Goal: Task Accomplishment & Management: Use online tool/utility

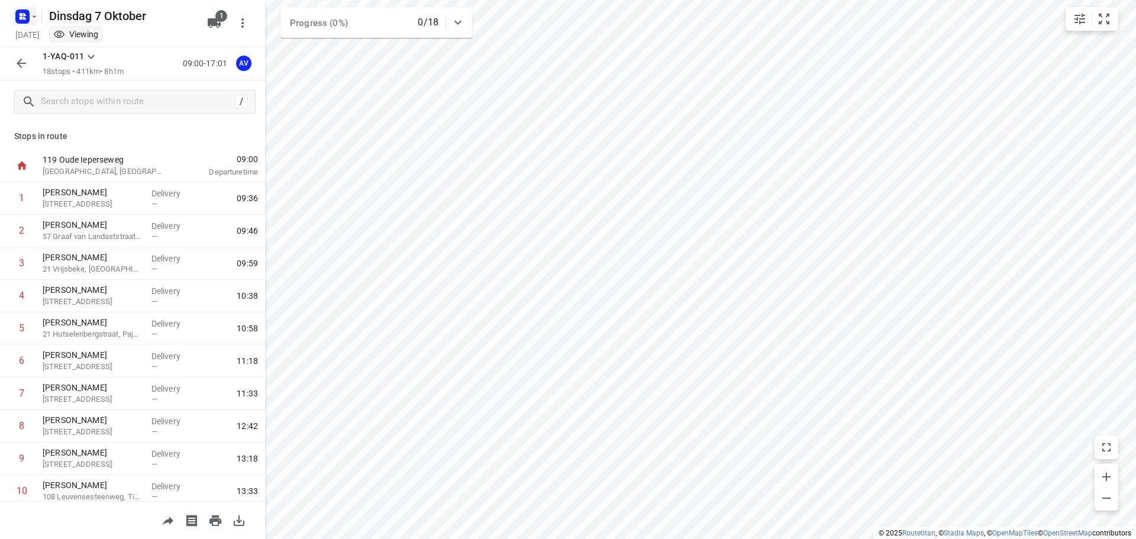
click at [24, 11] on rect "button" at bounding box center [22, 16] width 14 height 14
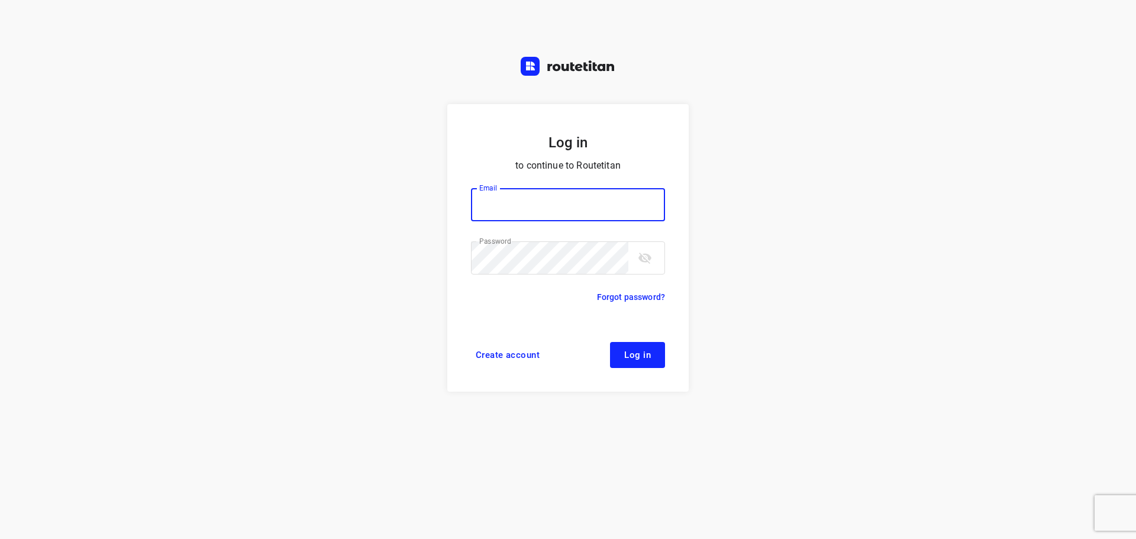
type input "didier@areco.be"
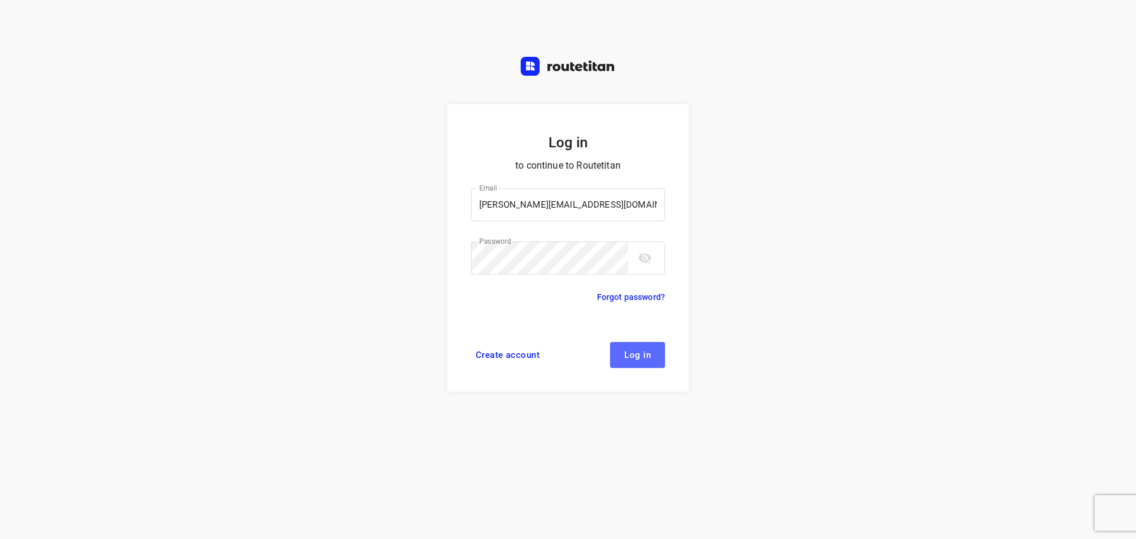
click at [643, 356] on span "Log in" at bounding box center [637, 354] width 27 height 9
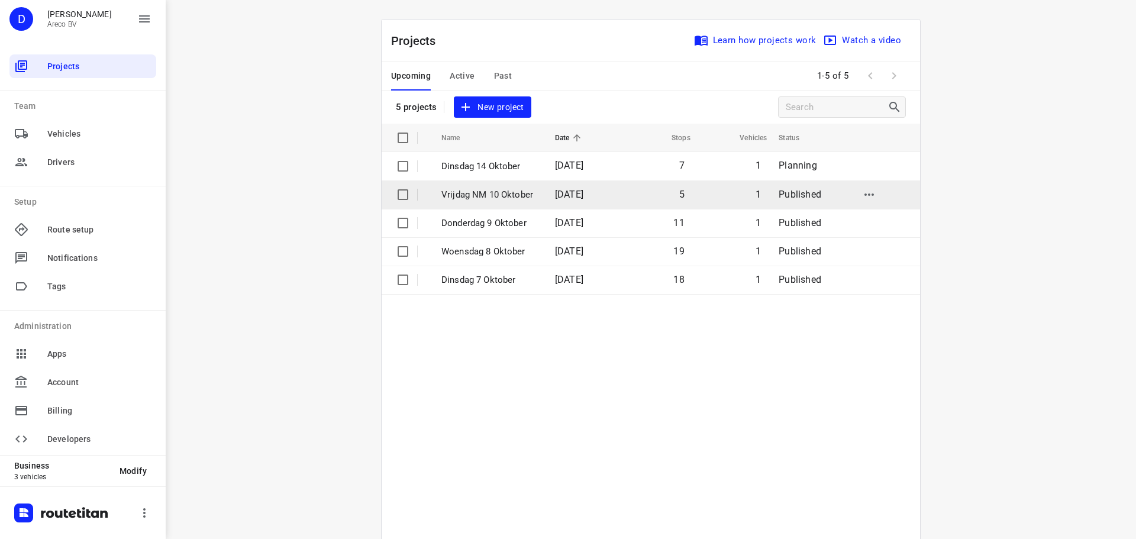
click at [497, 194] on p "Vrijdag NM 10 Oktober" at bounding box center [489, 195] width 96 height 14
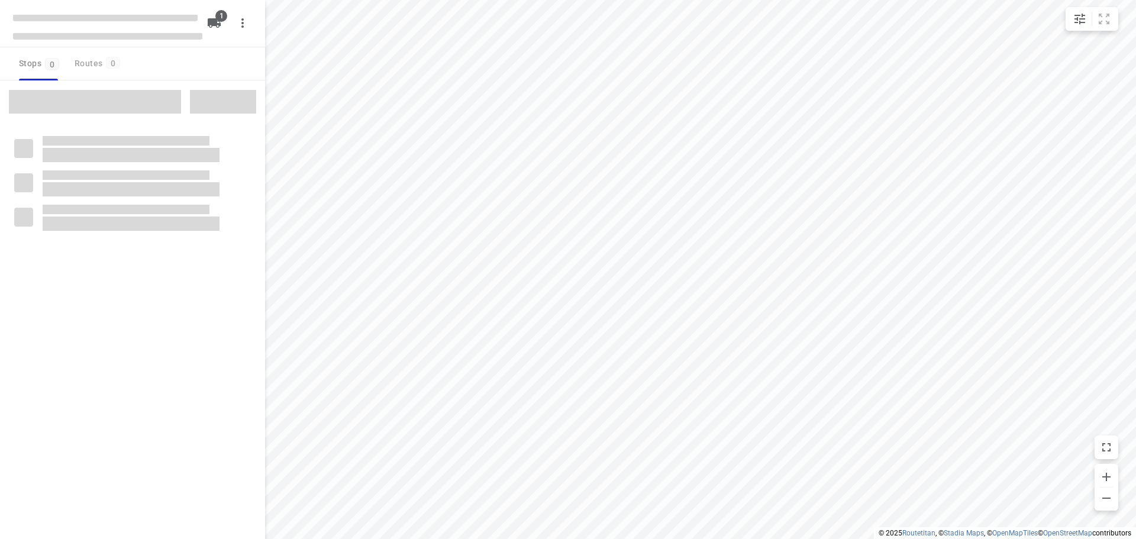
type input "distance"
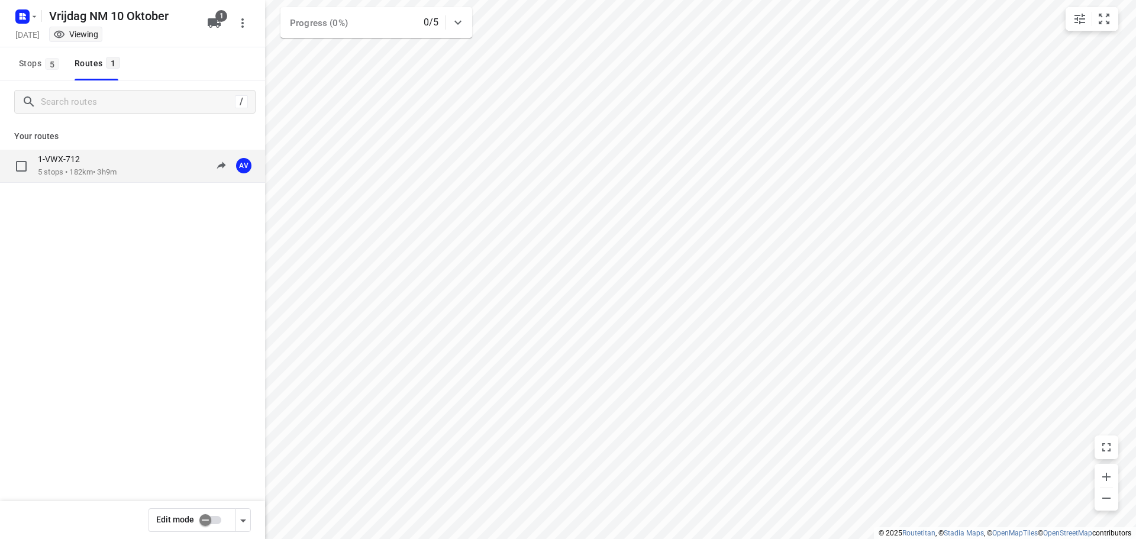
click at [137, 163] on div "1-VWX-712 5 stops • 182km • 3h9m 13:00-16:09 AV" at bounding box center [151, 166] width 227 height 24
